Goal: Book appointment/travel/reservation

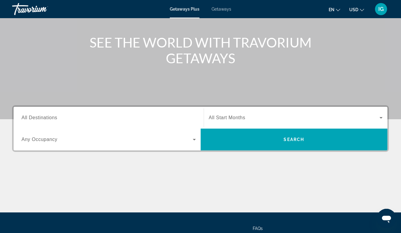
scroll to position [63, 0]
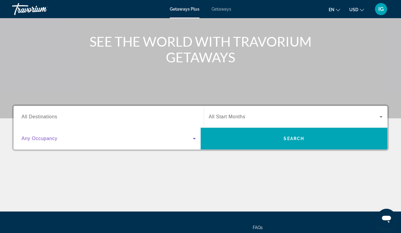
click at [150, 135] on span "Search widget" at bounding box center [107, 138] width 171 height 7
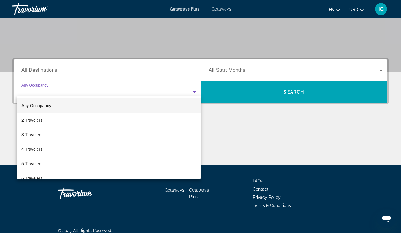
scroll to position [116, 0]
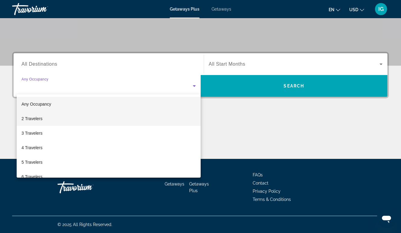
click at [73, 118] on mat-option "2 Travelers" at bounding box center [109, 118] width 184 height 15
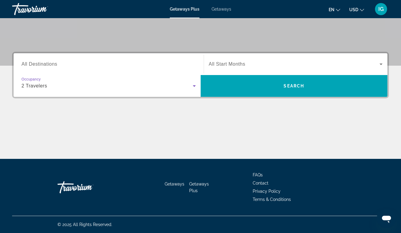
click at [358, 64] on span "Search widget" at bounding box center [294, 64] width 171 height 7
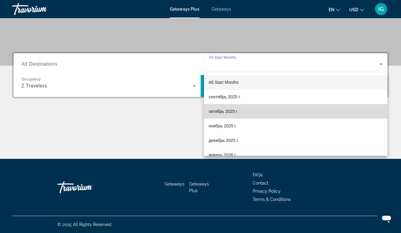
click at [258, 112] on mat-option "октябрь 2025 г." at bounding box center [296, 111] width 184 height 15
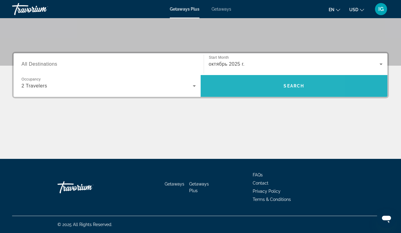
click at [251, 89] on span "Search widget" at bounding box center [294, 86] width 187 height 15
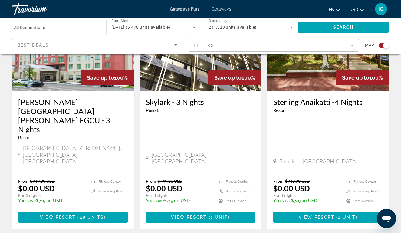
scroll to position [734, 0]
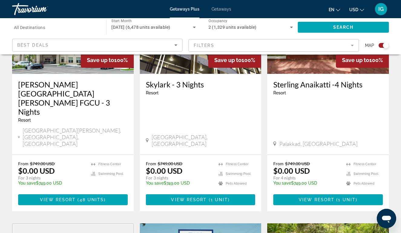
click at [37, 28] on span "All Destinations" at bounding box center [29, 27] width 31 height 5
click at [37, 28] on input "Destination All Destinations" at bounding box center [56, 27] width 84 height 7
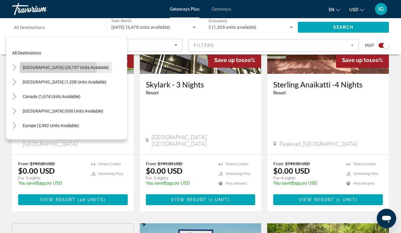
click at [41, 66] on span "United States (29,757 units available)" at bounding box center [66, 67] width 86 height 5
type input "**********"
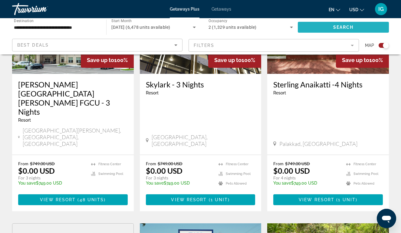
click at [319, 27] on span "Search widget" at bounding box center [343, 27] width 91 height 15
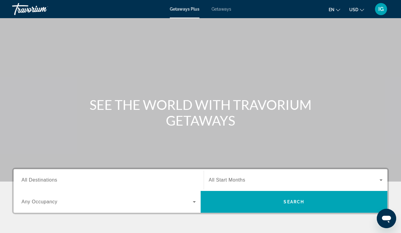
click at [226, 9] on span "Getaways" at bounding box center [222, 9] width 20 height 5
click at [186, 204] on span "Search widget" at bounding box center [107, 201] width 171 height 7
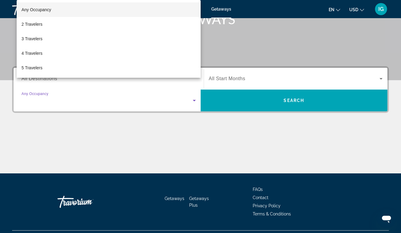
scroll to position [116, 0]
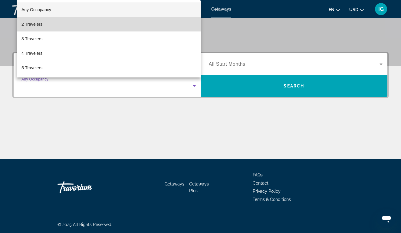
click at [134, 22] on mat-option "2 Travelers" at bounding box center [109, 24] width 184 height 15
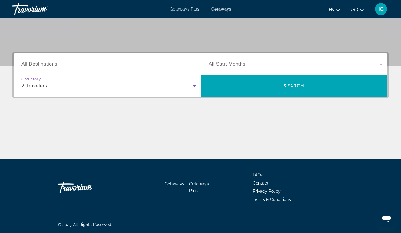
click at [296, 64] on span "Search widget" at bounding box center [294, 64] width 171 height 7
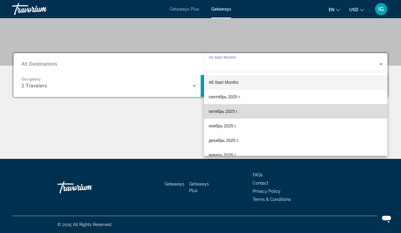
click at [253, 111] on mat-option "октябрь 2025 г." at bounding box center [296, 111] width 184 height 15
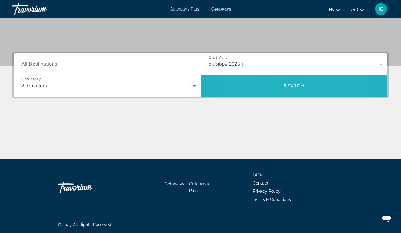
click at [264, 84] on span "Search widget" at bounding box center [294, 86] width 187 height 15
